Goal: Check status: Check status

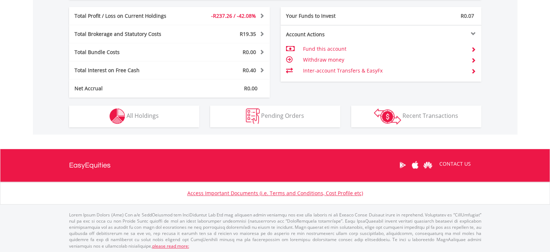
scroll to position [360, 0]
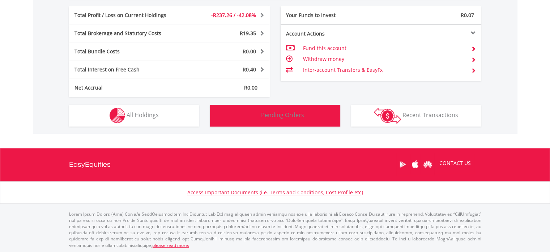
click at [287, 114] on span "Pending Orders" at bounding box center [282, 115] width 43 height 8
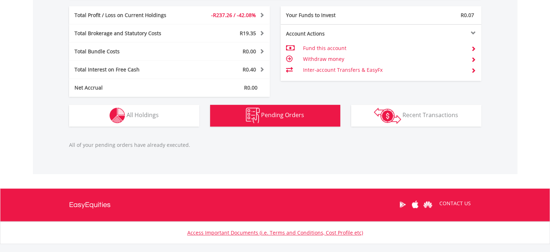
scroll to position [400, 0]
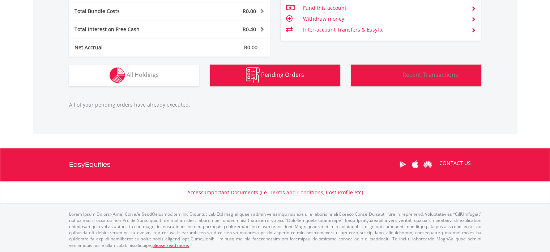
click at [375, 77] on img "button" at bounding box center [387, 75] width 27 height 16
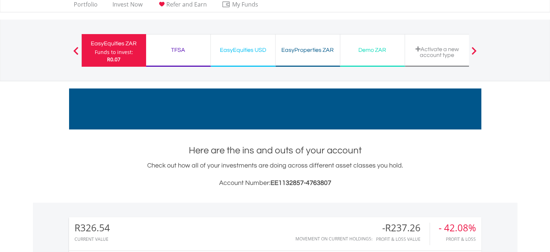
scroll to position [0, 0]
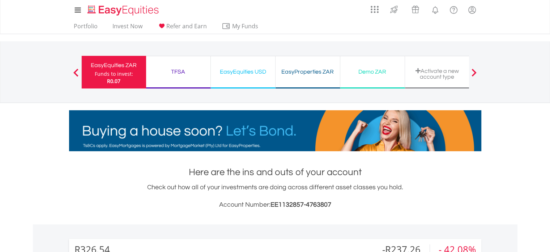
click at [173, 67] on div "TFSA" at bounding box center [179, 72] width 56 height 10
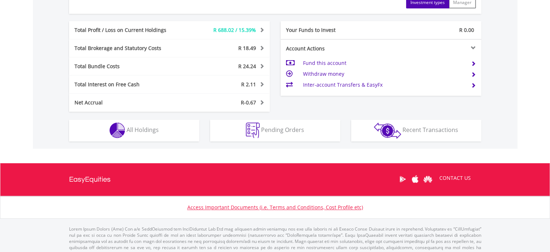
scroll to position [403, 0]
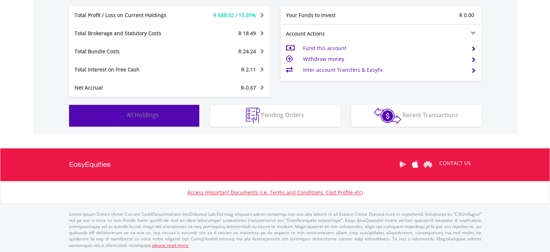
click at [153, 116] on span "All Holdings" at bounding box center [143, 115] width 32 height 8
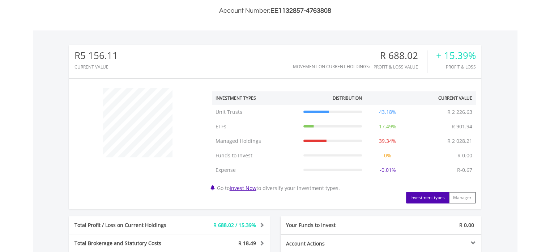
scroll to position [180, 0]
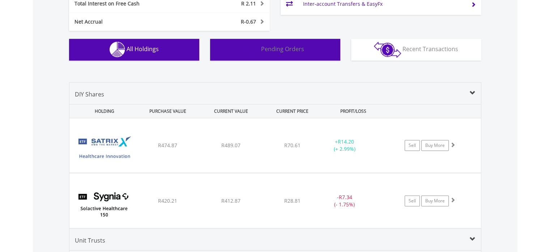
click at [266, 48] on span "Pending Orders" at bounding box center [282, 49] width 43 height 8
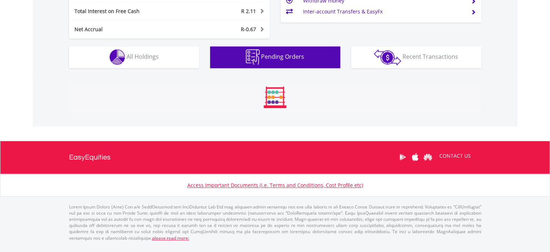
scroll to position [443, 0]
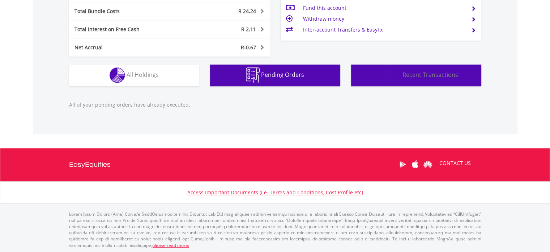
click at [395, 68] on img "button" at bounding box center [387, 75] width 27 height 16
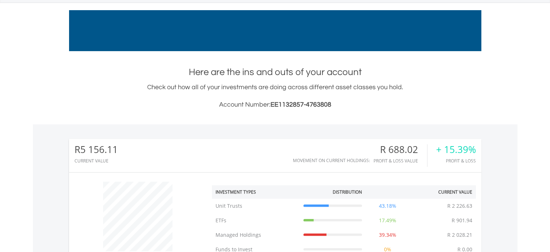
scroll to position [0, 0]
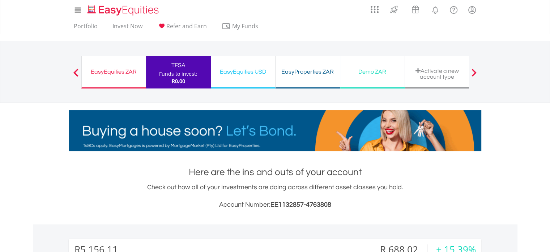
click at [230, 69] on div "EasyEquities USD" at bounding box center [243, 72] width 56 height 10
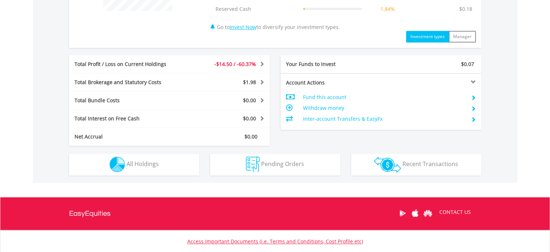
scroll to position [362, 0]
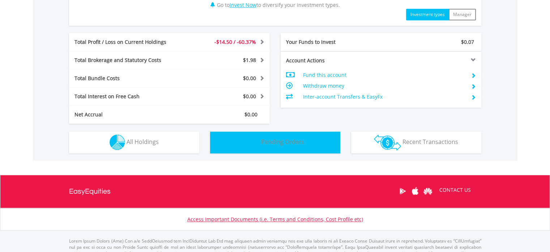
click at [279, 142] on span "Pending Orders" at bounding box center [282, 142] width 43 height 8
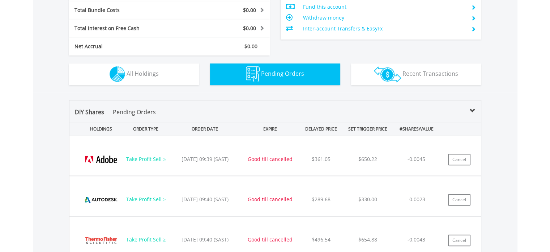
scroll to position [421, 0]
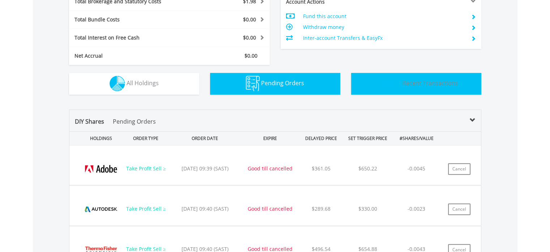
click at [407, 86] on span "Recent Transactions" at bounding box center [431, 83] width 56 height 8
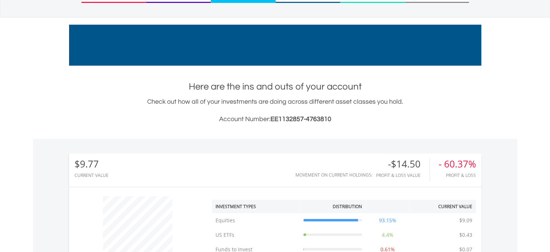
scroll to position [0, 0]
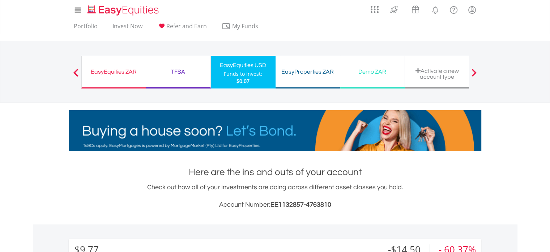
click at [307, 69] on div "EasyProperties ZAR" at bounding box center [308, 72] width 56 height 10
